Goal: Task Accomplishment & Management: Use online tool/utility

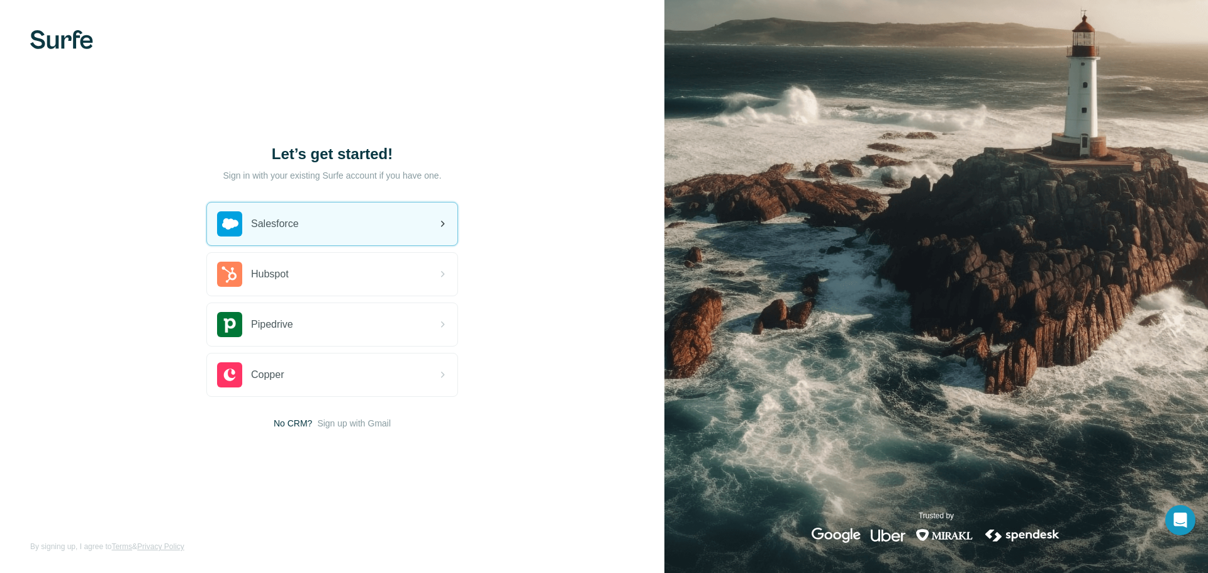
click at [348, 224] on div "Salesforce" at bounding box center [332, 224] width 250 height 43
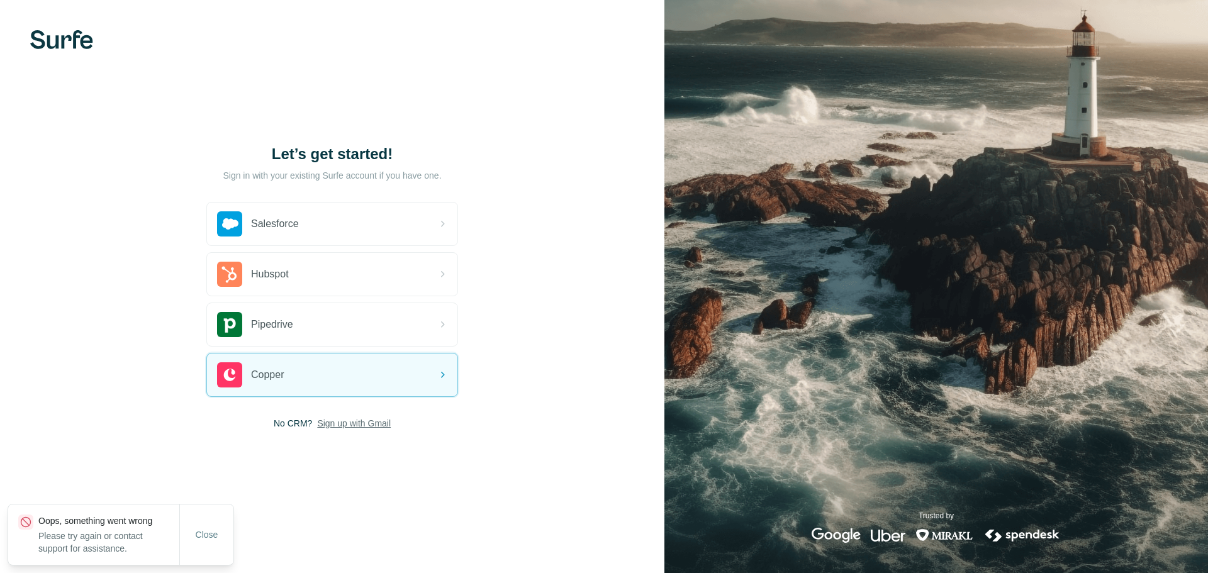
click at [346, 423] on span "Sign up with Gmail" at bounding box center [354, 423] width 74 height 13
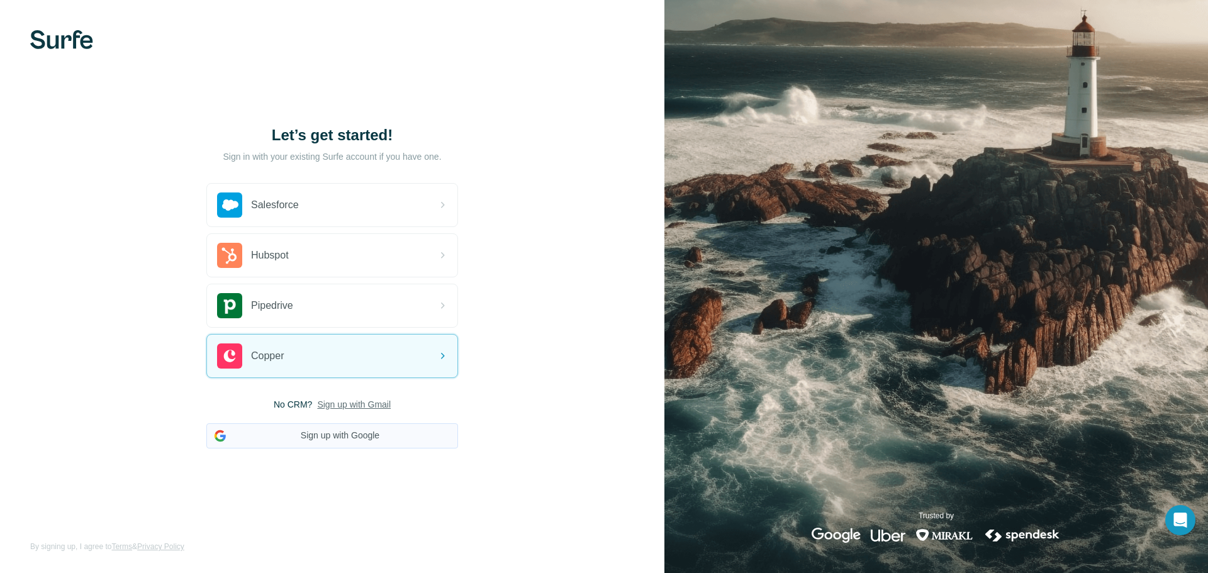
click at [286, 440] on button "Sign up with Google" at bounding box center [332, 436] width 252 height 25
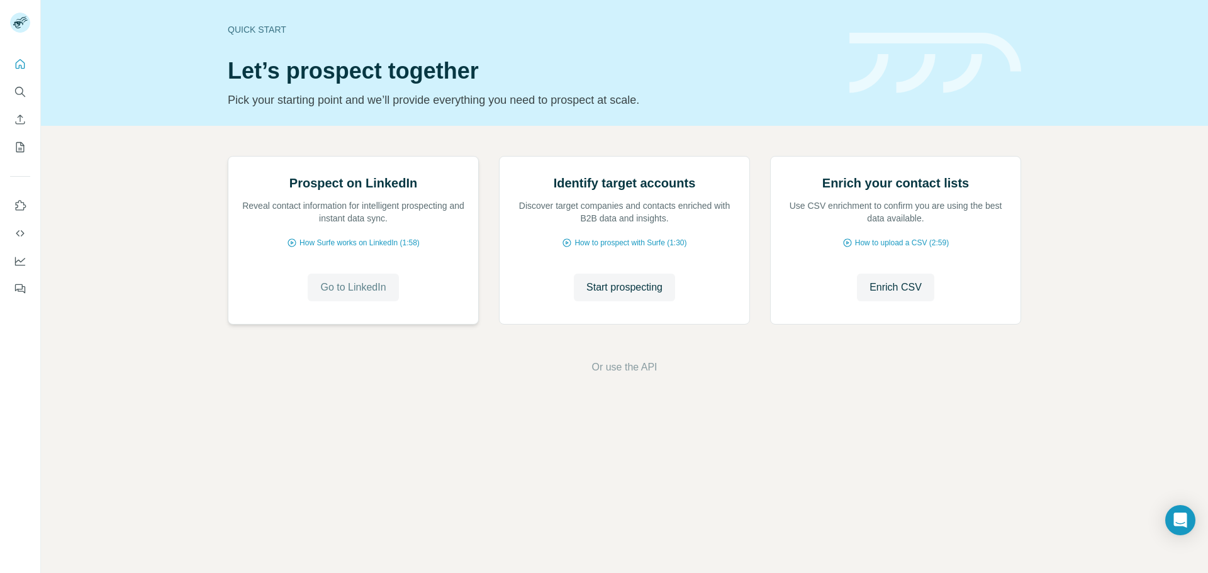
click at [356, 301] on button "Go to LinkedIn" at bounding box center [353, 288] width 91 height 28
